Goal: Task Accomplishment & Management: Manage account settings

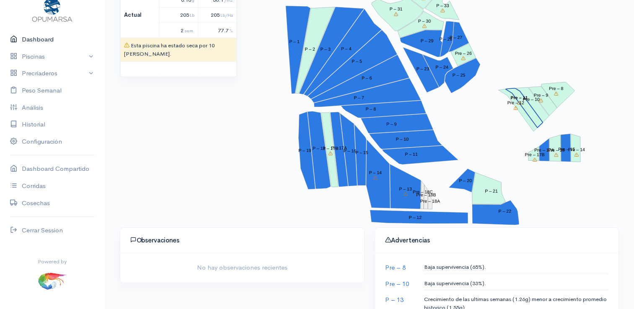
scroll to position [126, 0]
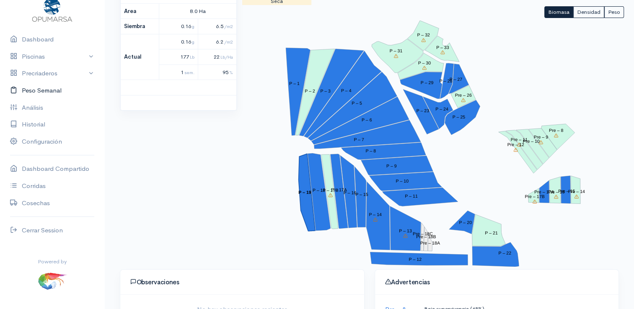
click at [44, 83] on link "Peso Semanal" at bounding box center [52, 90] width 104 height 17
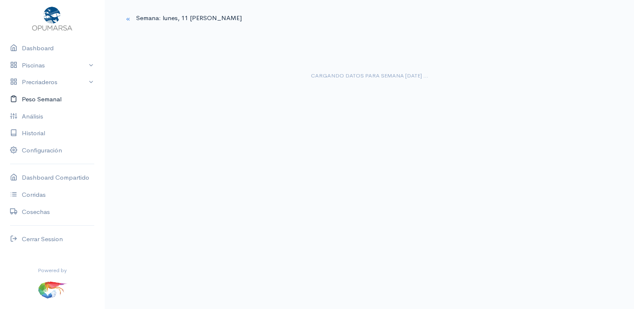
scroll to position [26, 0]
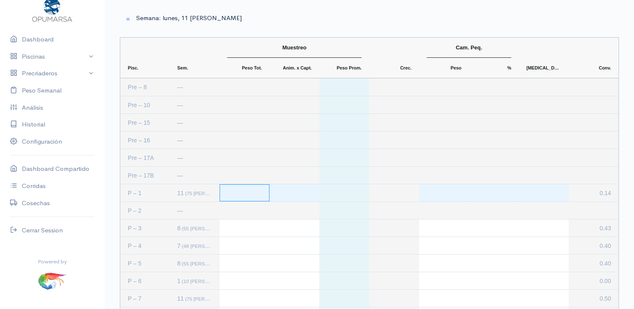
click at [246, 192] on div "Press SPACE to select this row." at bounding box center [245, 192] width 50 height 17
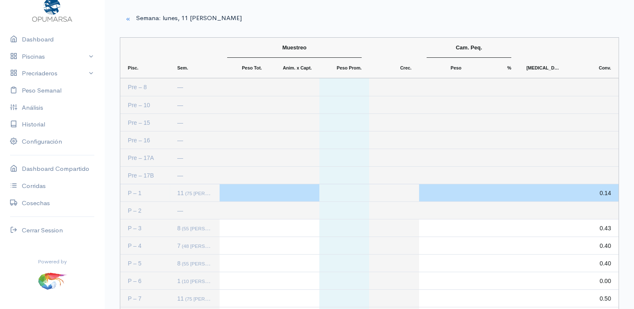
click at [225, 195] on div "Press SPACE to deselect this row." at bounding box center [245, 192] width 50 height 17
type input "1898"
click at [295, 195] on div "Press SPACE to deselect this row." at bounding box center [294, 192] width 50 height 17
click at [293, 194] on div "Press SPACE to deselect this row." at bounding box center [294, 192] width 50 height 17
type input "118"
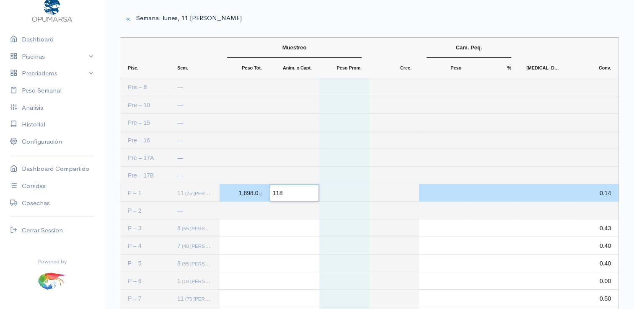
click at [441, 195] on div "Press SPACE to deselect this row." at bounding box center [444, 192] width 50 height 17
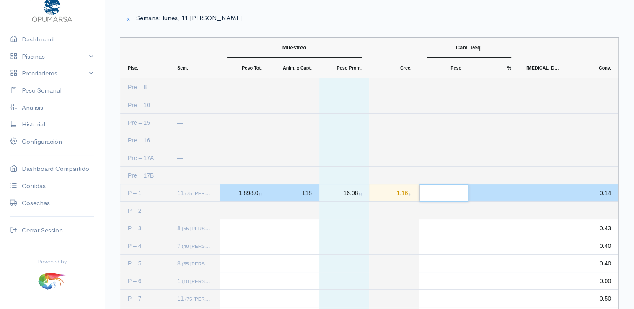
click at [441, 195] on input "Input Editor" at bounding box center [444, 193] width 49 height 17
drag, startPoint x: 438, startPoint y: 309, endPoint x: 469, endPoint y: 130, distance: 181.8
click at [469, 131] on div "Pre – 16 —" at bounding box center [369, 140] width 498 height 18
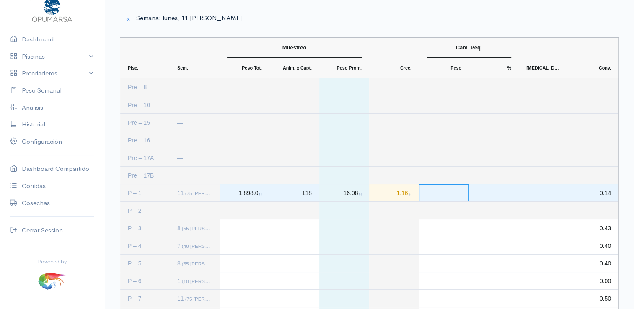
click at [435, 196] on div "Press SPACE to select this row." at bounding box center [444, 192] width 50 height 17
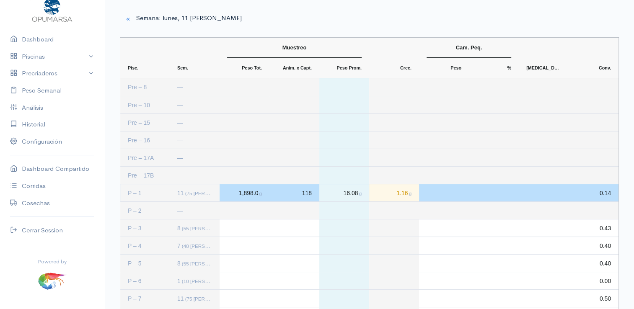
click at [424, 190] on div "Press SPACE to deselect this row." at bounding box center [444, 192] width 50 height 17
type input "12.8"
click at [491, 194] on div "Press SPACE to deselect this row." at bounding box center [494, 192] width 50 height 17
type input "25"
click at [556, 194] on div "Press SPACE to deselect this row." at bounding box center [544, 192] width 50 height 17
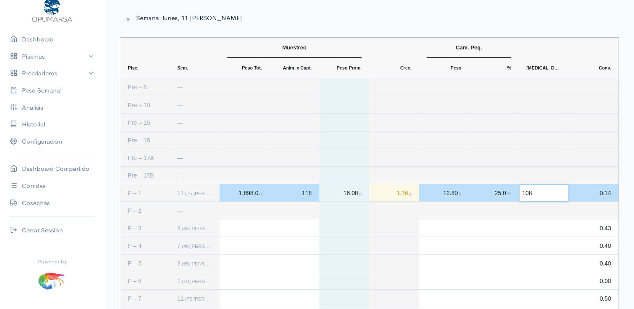
type input "1083"
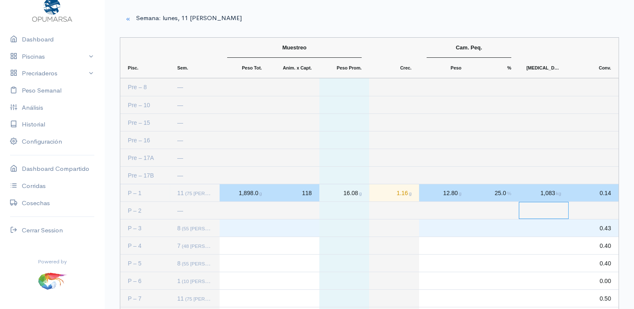
click at [238, 227] on div "Press SPACE to select this row." at bounding box center [245, 228] width 50 height 17
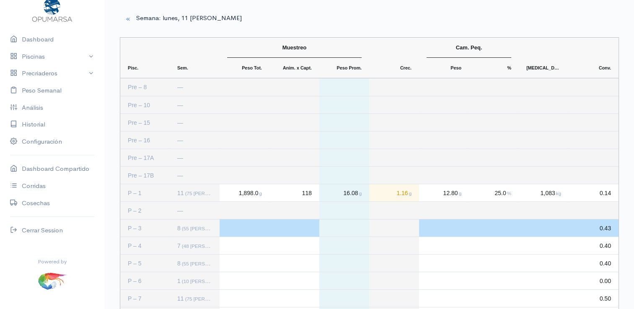
click at [235, 230] on div "Press SPACE to deselect this row." at bounding box center [245, 228] width 50 height 17
type input "1616"
click at [303, 224] on div "Press SPACE to deselect this row." at bounding box center [294, 228] width 50 height 17
click at [308, 228] on div "Press SPACE to deselect this row." at bounding box center [294, 228] width 50 height 17
type input "132"
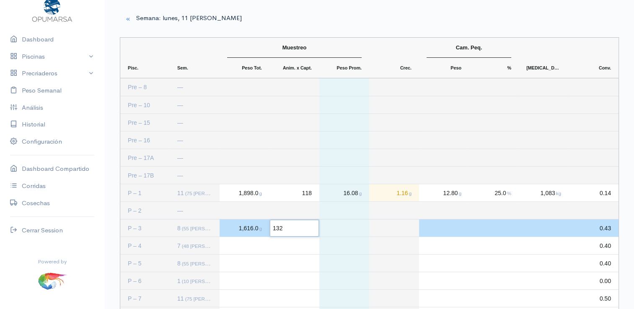
click at [448, 227] on div "Press SPACE to deselect this row." at bounding box center [444, 228] width 50 height 17
click at [435, 232] on div "Press SPACE to deselect this row." at bounding box center [444, 228] width 50 height 17
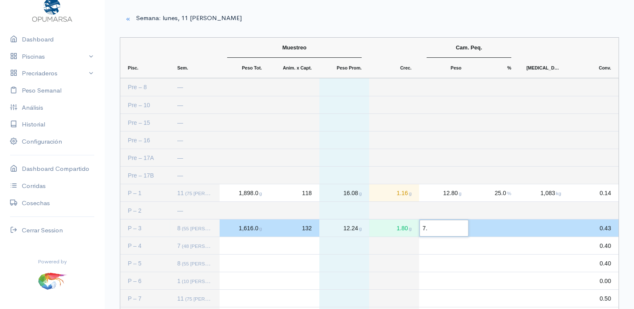
type input "7.5"
click at [504, 227] on div "Press SPACE to deselect this row." at bounding box center [494, 228] width 50 height 17
drag, startPoint x: 459, startPoint y: 57, endPoint x: 456, endPoint y: 62, distance: 6.6
click at [459, 57] on div "Cam. Peq." at bounding box center [469, 48] width 85 height 20
click at [501, 227] on div "Press SPACE to deselect this row." at bounding box center [494, 228] width 50 height 17
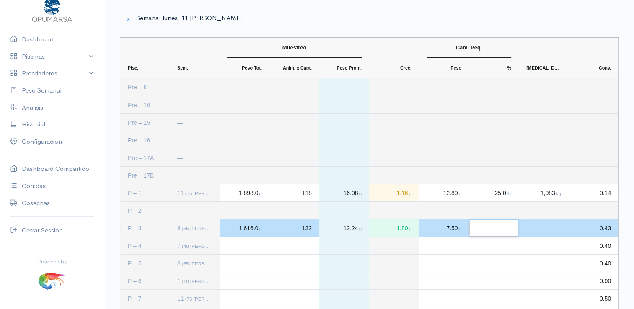
type input "4"
click at [559, 229] on div "Press SPACE to deselect this row." at bounding box center [544, 228] width 50 height 17
type input "975"
click at [247, 248] on div "Press SPACE to select this row." at bounding box center [245, 245] width 50 height 17
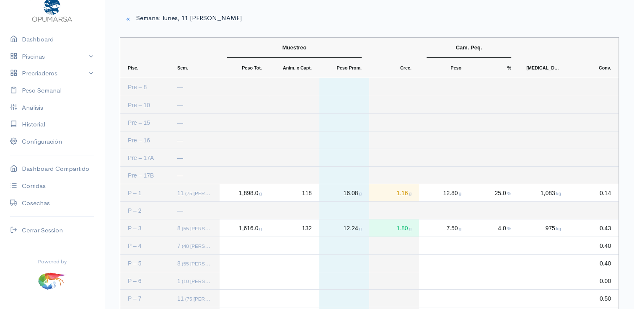
click at [251, 249] on div "Press SPACE to deselect this row." at bounding box center [245, 245] width 50 height 17
type input "2181"
click at [309, 249] on div "Press SPACE to deselect this row." at bounding box center [294, 245] width 50 height 17
click at [301, 247] on div "Press SPACE to deselect this row." at bounding box center [294, 245] width 50 height 17
type input "184"
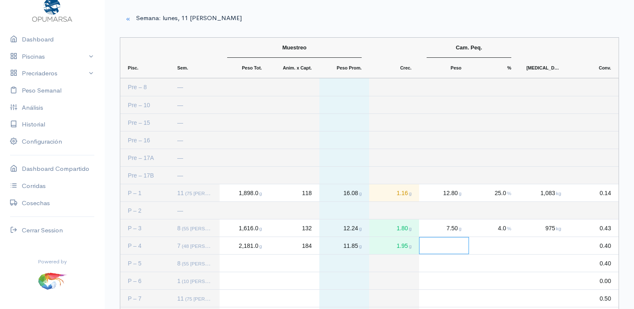
click at [455, 247] on div "Press SPACE to deselect this row." at bounding box center [444, 245] width 50 height 17
drag, startPoint x: 403, startPoint y: 265, endPoint x: 441, endPoint y: 54, distance: 214.6
click at [441, 54] on div "Cam. Peq." at bounding box center [469, 48] width 85 height 20
click at [451, 246] on div "Press SPACE to deselect this row." at bounding box center [444, 245] width 50 height 17
type input "9.2"
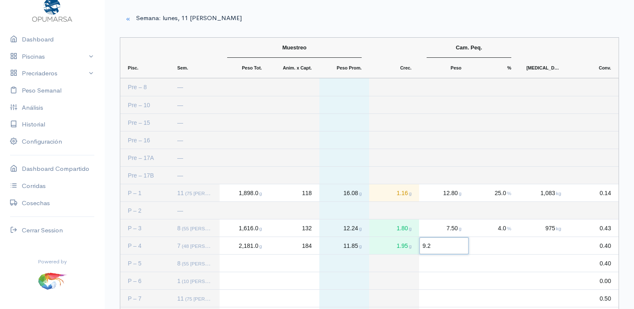
click at [505, 246] on div "Press SPACE to deselect this row." at bounding box center [494, 245] width 50 height 17
drag, startPoint x: 417, startPoint y: 264, endPoint x: 444, endPoint y: 54, distance: 211.2
click at [444, 54] on div "Cam. Peq." at bounding box center [469, 48] width 85 height 20
click at [506, 246] on div "Press SPACE to deselect this row." at bounding box center [494, 245] width 50 height 17
type input "15"
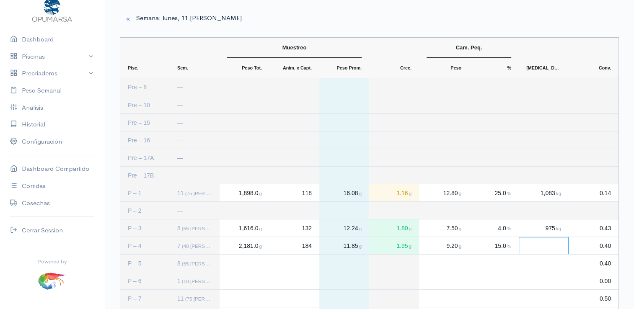
click at [549, 247] on div "Press SPACE to deselect this row." at bounding box center [544, 245] width 50 height 17
type input "973"
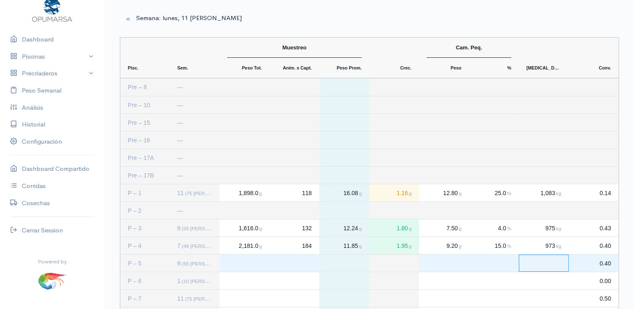
click at [244, 266] on div "Press SPACE to select this row." at bounding box center [245, 263] width 50 height 17
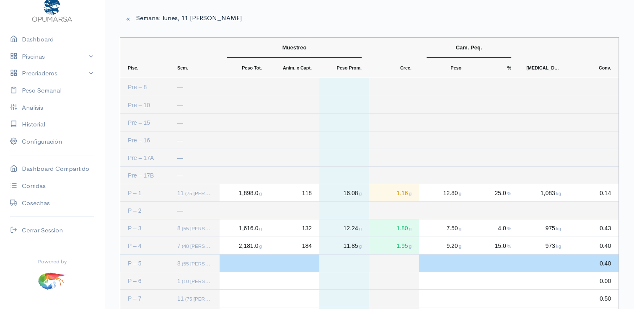
click at [244, 265] on div "Press SPACE to deselect this row." at bounding box center [245, 263] width 50 height 17
type input "1908"
click at [312, 264] on div "Press SPACE to deselect this row." at bounding box center [294, 263] width 50 height 17
click at [310, 266] on div "Press SPACE to deselect this row." at bounding box center [294, 263] width 50 height 17
type input "138"
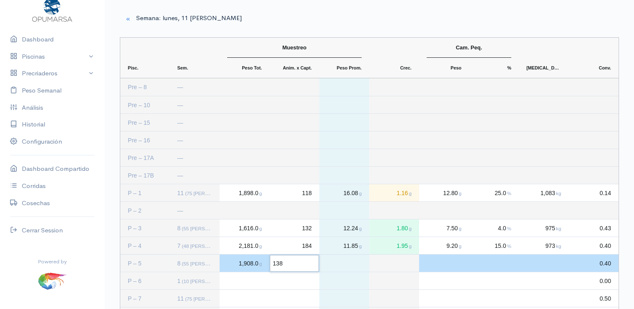
click at [451, 261] on div "Press SPACE to deselect this row." at bounding box center [444, 263] width 50 height 17
click at [454, 264] on div "Press SPACE to deselect this row." at bounding box center [444, 263] width 50 height 17
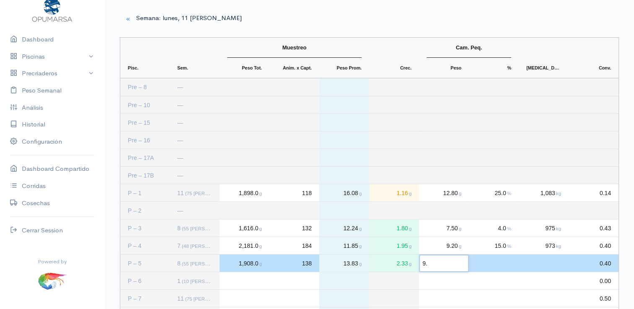
type input "9.6"
click at [508, 265] on div "Press SPACE to deselect this row." at bounding box center [494, 263] width 50 height 17
click at [502, 264] on div "Press SPACE to deselect this row." at bounding box center [494, 263] width 50 height 17
type input "7"
click at [562, 264] on div "Press SPACE to deselect this row." at bounding box center [544, 263] width 50 height 17
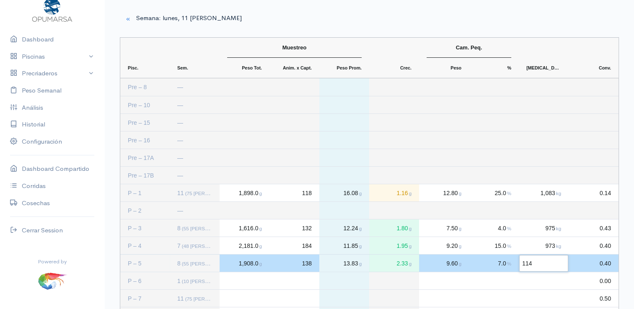
type input "1140"
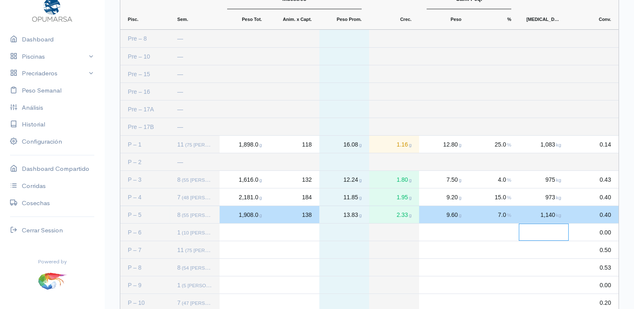
scroll to position [84, 0]
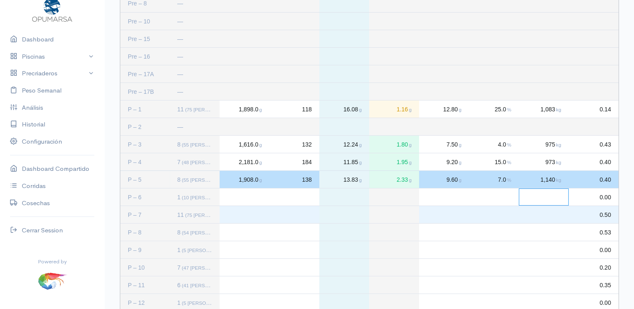
click at [246, 210] on div "Press SPACE to select this row." at bounding box center [245, 214] width 50 height 17
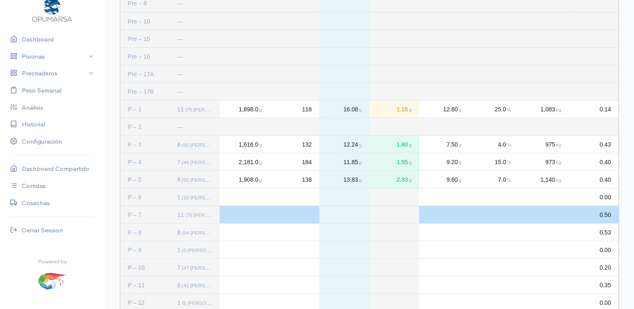
click at [246, 216] on div "Press SPACE to deselect this row." at bounding box center [245, 214] width 50 height 17
type input "3490"
click at [303, 215] on div "Press SPACE to deselect this row." at bounding box center [294, 214] width 50 height 17
click at [305, 216] on div "Press SPACE to deselect this row." at bounding box center [294, 214] width 50 height 17
type input "149"
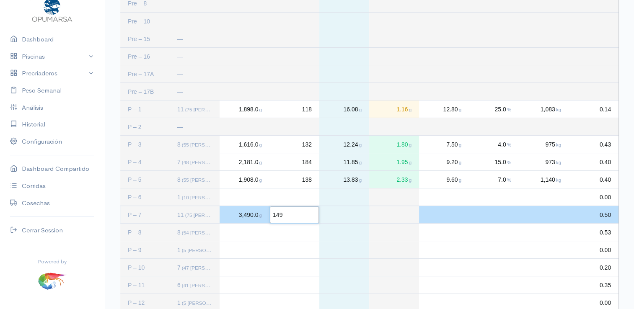
click at [450, 213] on div "Press SPACE to deselect this row." at bounding box center [444, 214] width 50 height 17
click at [305, 219] on div "149" at bounding box center [294, 214] width 50 height 17
click at [305, 219] on input "149" at bounding box center [294, 215] width 49 height 17
type input "213"
click at [457, 215] on div "Press SPACE to deselect this row." at bounding box center [444, 214] width 50 height 17
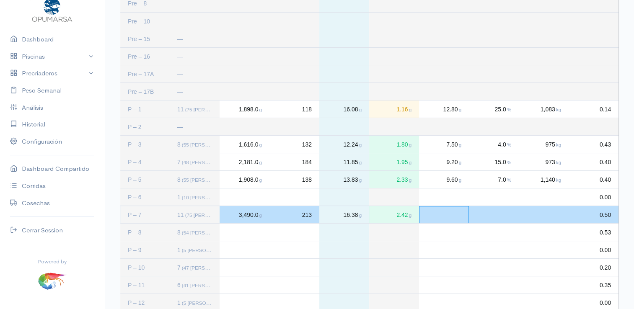
click at [444, 217] on div "Press SPACE to deselect this row." at bounding box center [444, 214] width 50 height 17
type input "11.6"
click at [493, 210] on div "Press SPACE to deselect this row." at bounding box center [494, 214] width 50 height 17
click at [505, 215] on div "Press SPACE to deselect this row." at bounding box center [494, 214] width 50 height 17
type input "12"
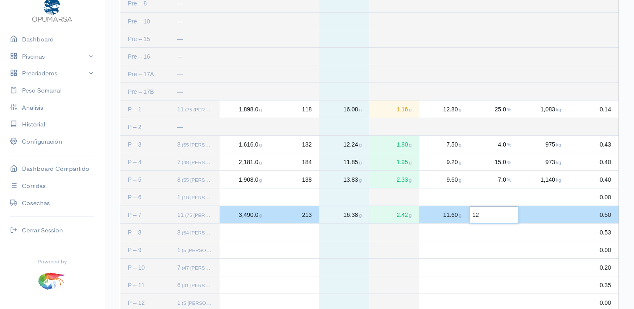
click at [558, 215] on div "Press SPACE to deselect this row." at bounding box center [544, 214] width 50 height 17
click at [558, 215] on input "Input Editor" at bounding box center [543, 215] width 49 height 17
type input "1137"
click at [233, 234] on div "Press SPACE to select this row." at bounding box center [245, 232] width 50 height 17
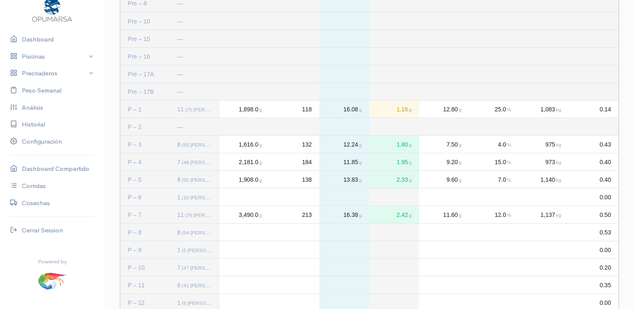
click at [241, 234] on div "Press SPACE to deselect this row." at bounding box center [245, 232] width 50 height 17
type input "2254"
click at [303, 232] on div "Press SPACE to deselect this row." at bounding box center [294, 232] width 50 height 17
click at [307, 232] on div "Press SPACE to deselect this row." at bounding box center [294, 232] width 50 height 17
type input "166"
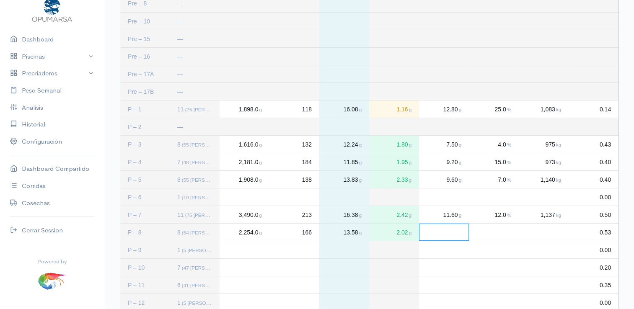
click at [457, 236] on div "Press SPACE to deselect this row." at bounding box center [444, 232] width 50 height 17
click at [447, 234] on div "Press SPACE to deselect this row." at bounding box center [444, 232] width 50 height 17
type input "9.8"
click at [504, 233] on div "Press SPACE to deselect this row." at bounding box center [494, 232] width 50 height 17
click at [506, 235] on div "Press SPACE to deselect this row." at bounding box center [494, 232] width 50 height 17
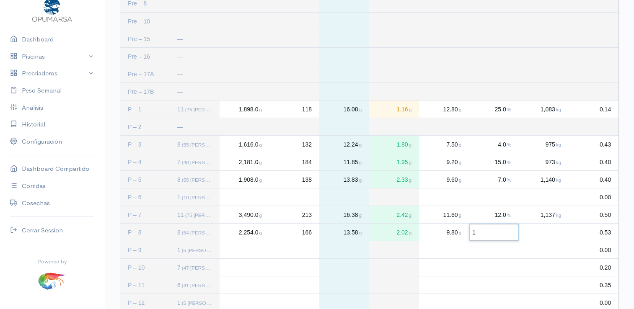
type input "18"
click at [550, 232] on div "Press SPACE to deselect this row." at bounding box center [544, 232] width 50 height 17
type input "829"
click at [240, 269] on div "Press SPACE to select this row." at bounding box center [245, 267] width 50 height 17
click at [244, 267] on div "Press SPACE to deselect this row." at bounding box center [245, 267] width 50 height 17
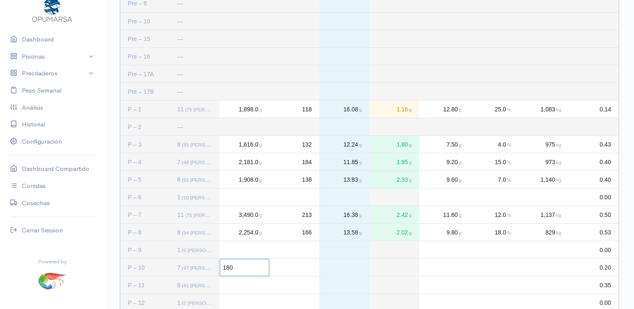
type input "1809"
click at [315, 268] on div "Press SPACE to deselect this row." at bounding box center [294, 267] width 50 height 17
click at [295, 267] on div "Press SPACE to deselect this row." at bounding box center [294, 267] width 50 height 17
type input "169"
click at [446, 269] on div "Press SPACE to deselect this row." at bounding box center [444, 267] width 50 height 17
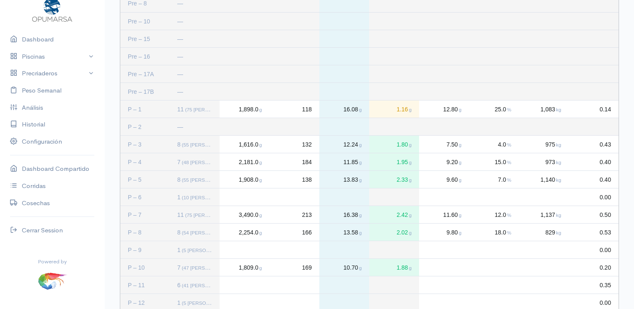
click at [453, 269] on div "Press SPACE to deselect this row." at bounding box center [444, 267] width 50 height 17
type input "6.7"
click at [505, 264] on div "Press SPACE to deselect this row." at bounding box center [494, 267] width 50 height 17
click at [500, 264] on div "Press SPACE to deselect this row." at bounding box center [494, 267] width 50 height 17
type input "5"
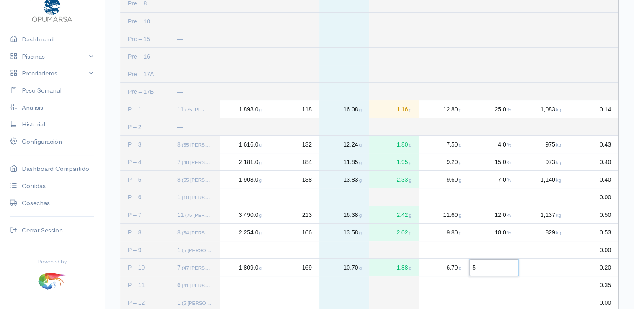
click at [557, 266] on div "Press SPACE to deselect this row." at bounding box center [544, 267] width 50 height 17
type input "821"
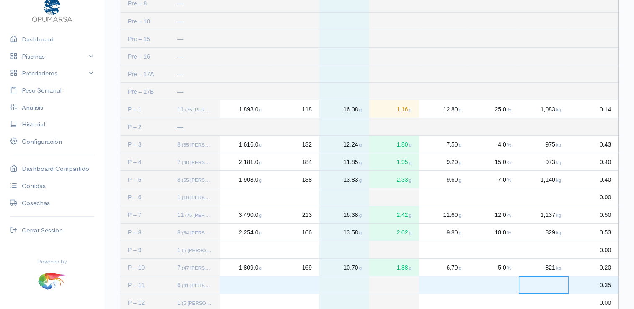
click at [241, 282] on div "Press SPACE to select this row." at bounding box center [245, 285] width 50 height 17
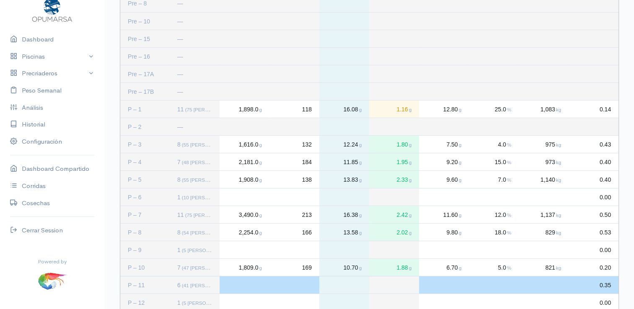
click at [248, 283] on div "Press SPACE to deselect this row." at bounding box center [245, 285] width 50 height 17
type input "2612"
click at [309, 284] on div "Press SPACE to deselect this row." at bounding box center [294, 285] width 50 height 17
click at [311, 284] on div "Press SPACE to deselect this row." at bounding box center [294, 285] width 50 height 17
type input "233"
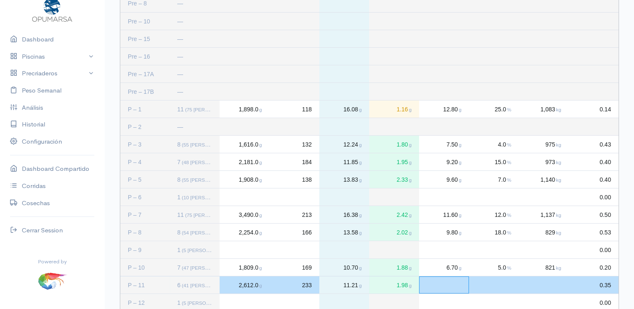
click at [453, 283] on div "Press SPACE to deselect this row." at bounding box center [444, 285] width 50 height 17
click at [446, 286] on div "Press SPACE to deselect this row." at bounding box center [444, 285] width 50 height 17
type input "8"
click at [506, 282] on div "Press SPACE to deselect this row." at bounding box center [494, 285] width 50 height 17
click at [506, 286] on div "Press SPACE to deselect this row." at bounding box center [494, 285] width 50 height 17
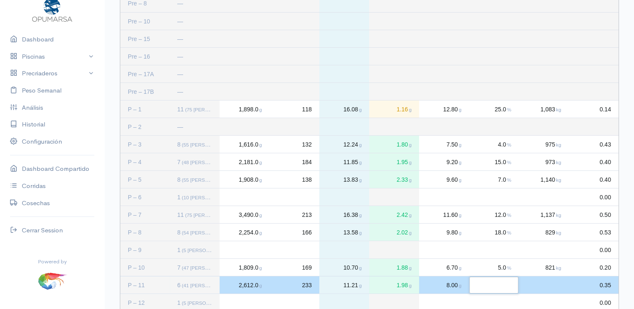
type input "8"
click at [551, 282] on div "Press SPACE to deselect this row." at bounding box center [544, 285] width 50 height 17
type input "769"
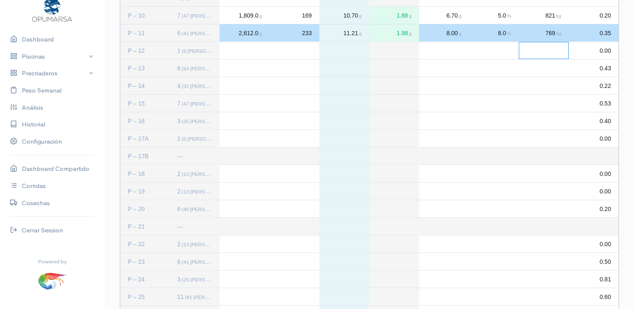
scroll to position [378, 0]
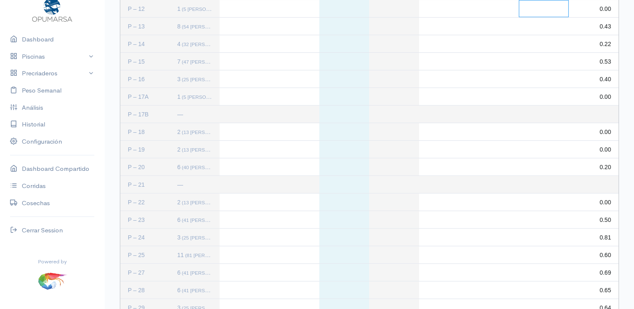
click at [237, 254] on div "Press SPACE to select this row." at bounding box center [245, 254] width 50 height 17
click at [237, 254] on input "Input Editor" at bounding box center [244, 255] width 49 height 17
click at [233, 256] on div "Press SPACE to deselect this row." at bounding box center [245, 254] width 50 height 17
type input "3045"
click at [294, 250] on div "Press SPACE to deselect this row." at bounding box center [294, 254] width 50 height 17
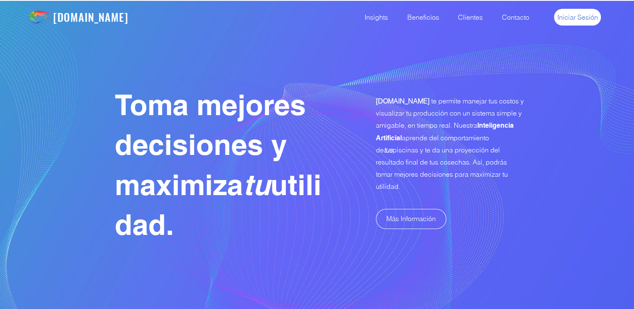
click at [575, 16] on span "Iniciar Sesión" at bounding box center [577, 17] width 41 height 9
